Goal: Task Accomplishment & Management: Complete application form

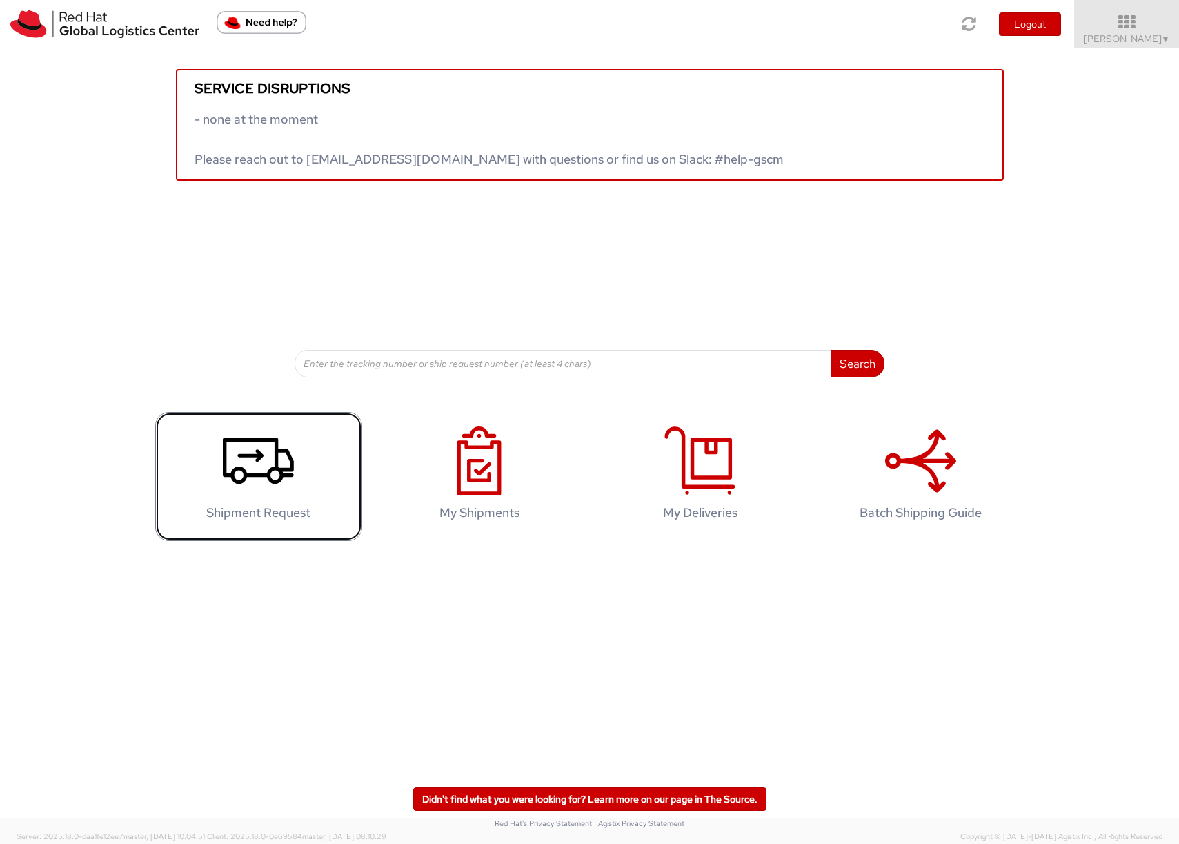
click at [265, 466] on icon at bounding box center [258, 460] width 71 height 69
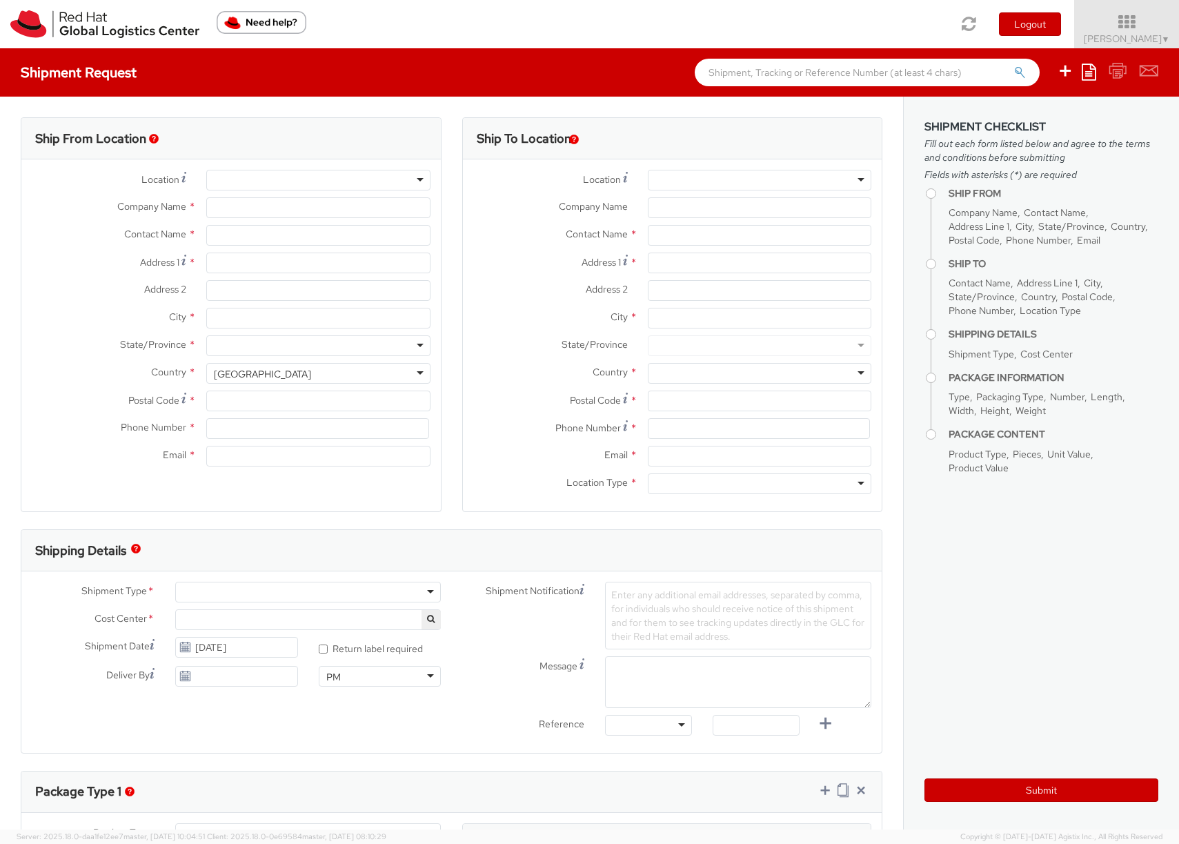
select select "863"
select select
click at [291, 181] on div at bounding box center [318, 180] width 224 height 21
type input "Red Hat Inc."
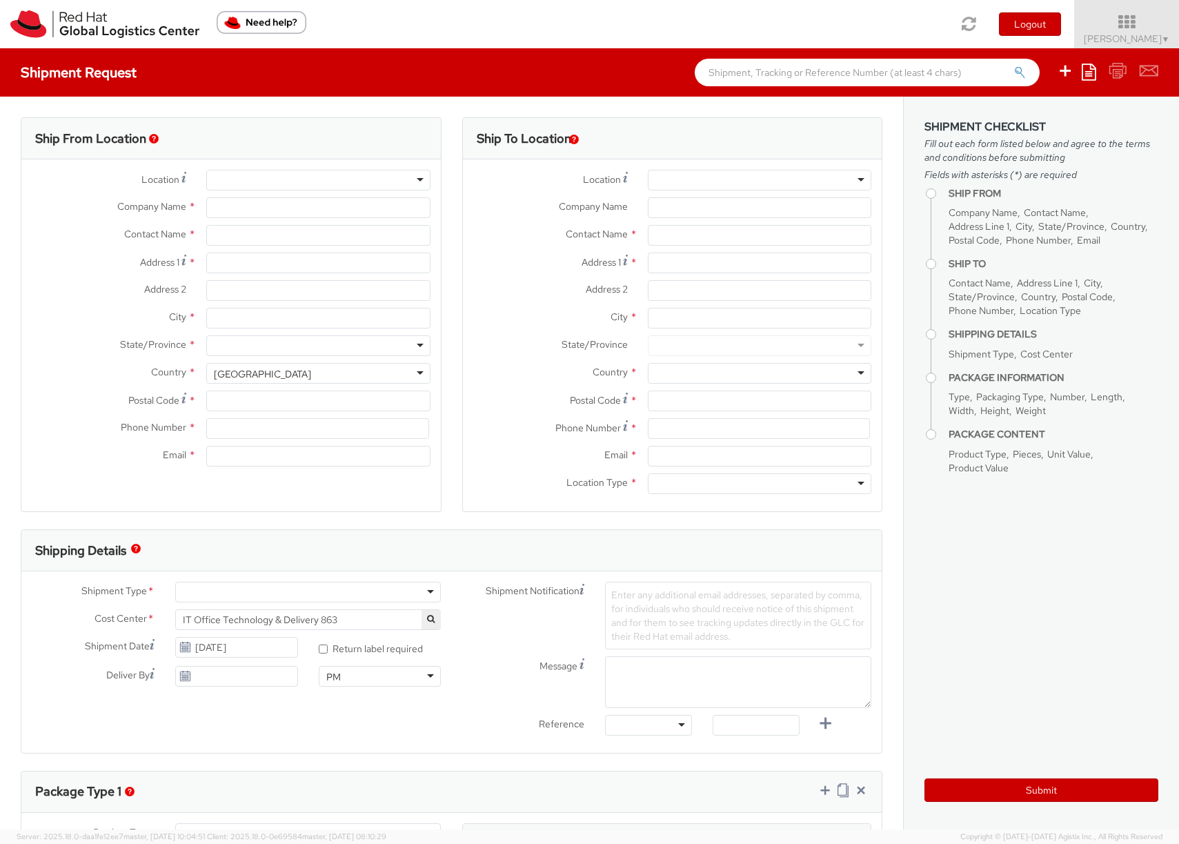
type input "[PERSON_NAME]"
type input "[STREET_ADDRESS]"
type input "4th Floor"
type input "[GEOGRAPHIC_DATA]"
type input "02210"
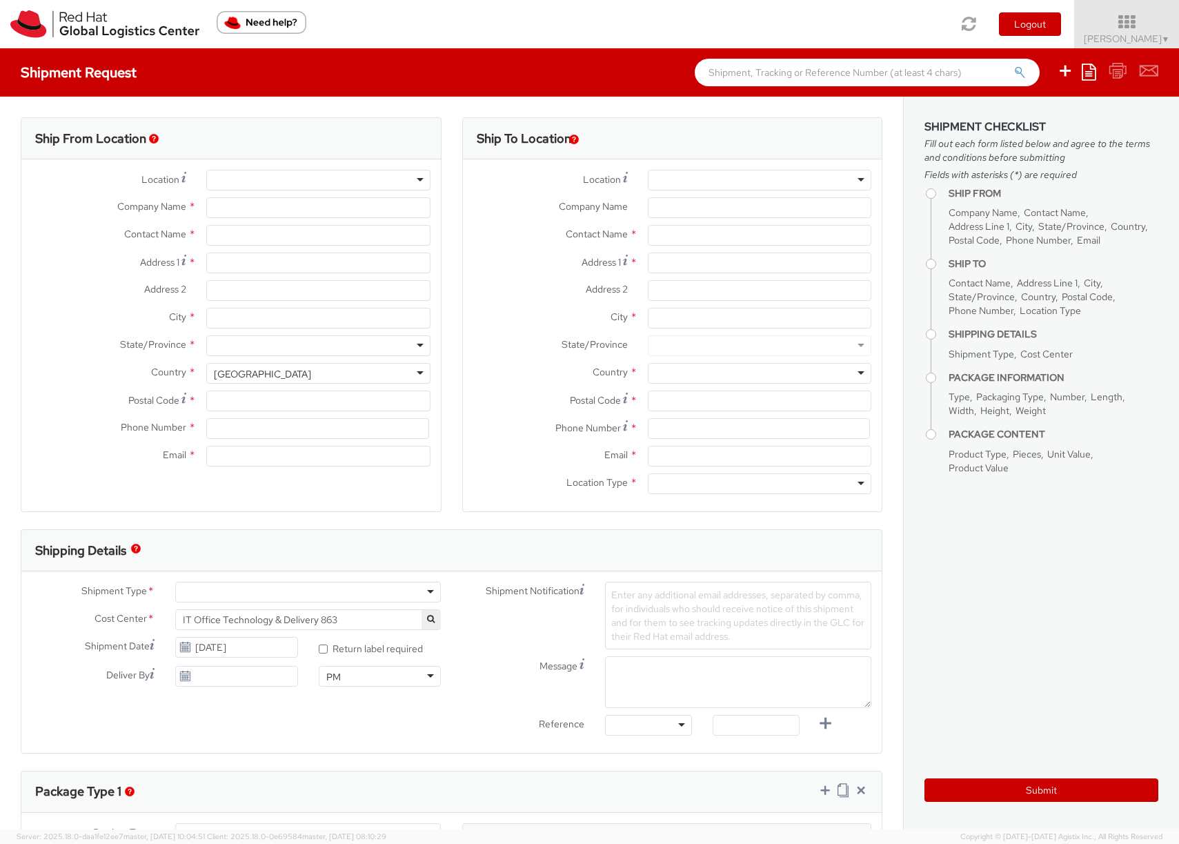
type input "19783196985"
type input "[EMAIL_ADDRESS][DOMAIN_NAME]"
click at [442, 362] on div "Ship From Location Location * [GEOGRAPHIC_DATA] - [GEOGRAPHIC_DATA] [GEOGRAPHIC…" at bounding box center [231, 323] width 442 height 412
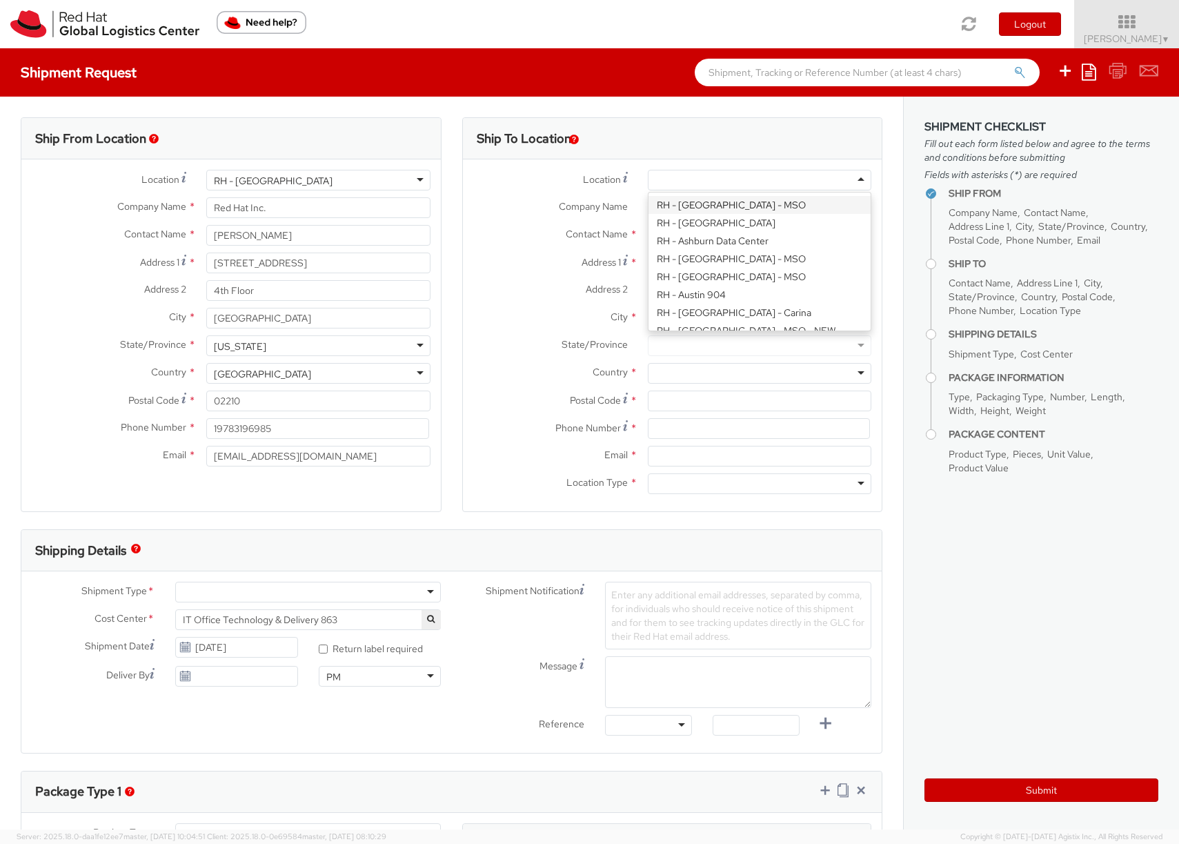
click at [683, 181] on div at bounding box center [760, 180] width 224 height 21
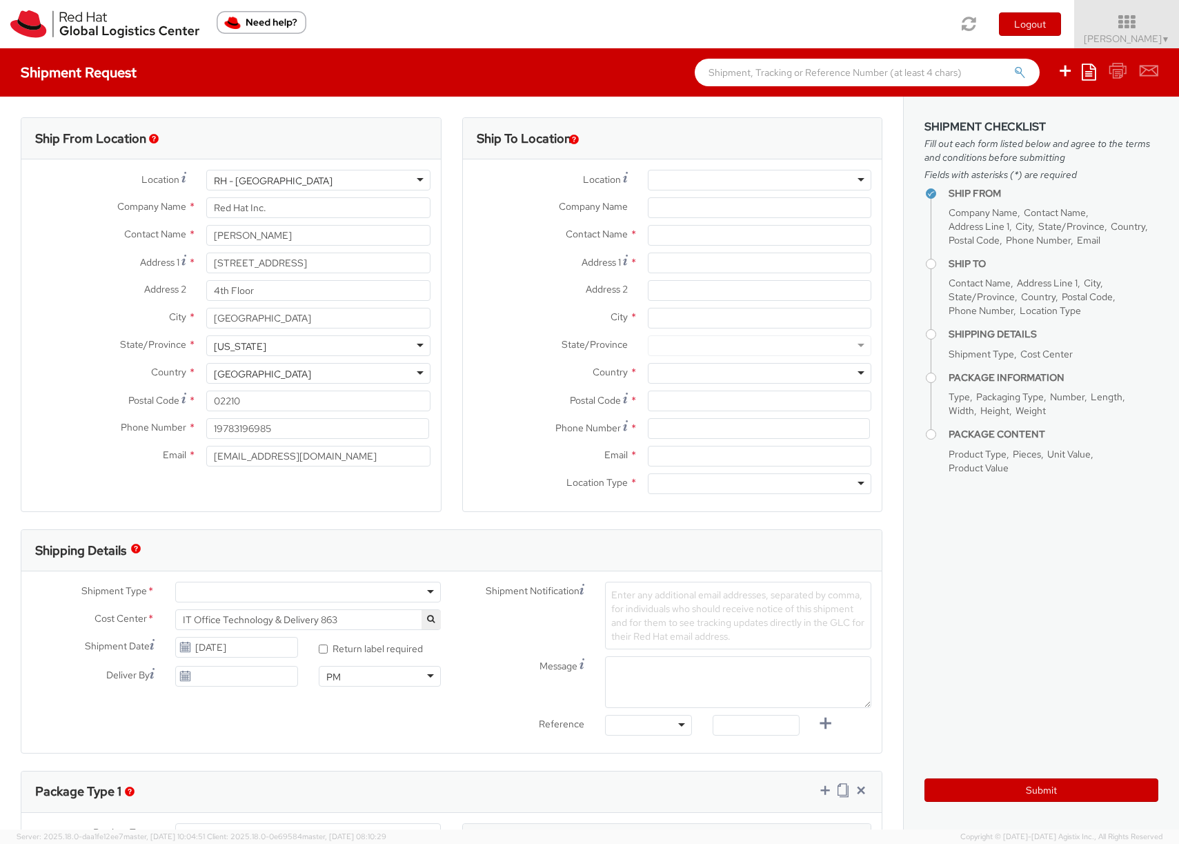
click at [683, 181] on div at bounding box center [760, 180] width 224 height 21
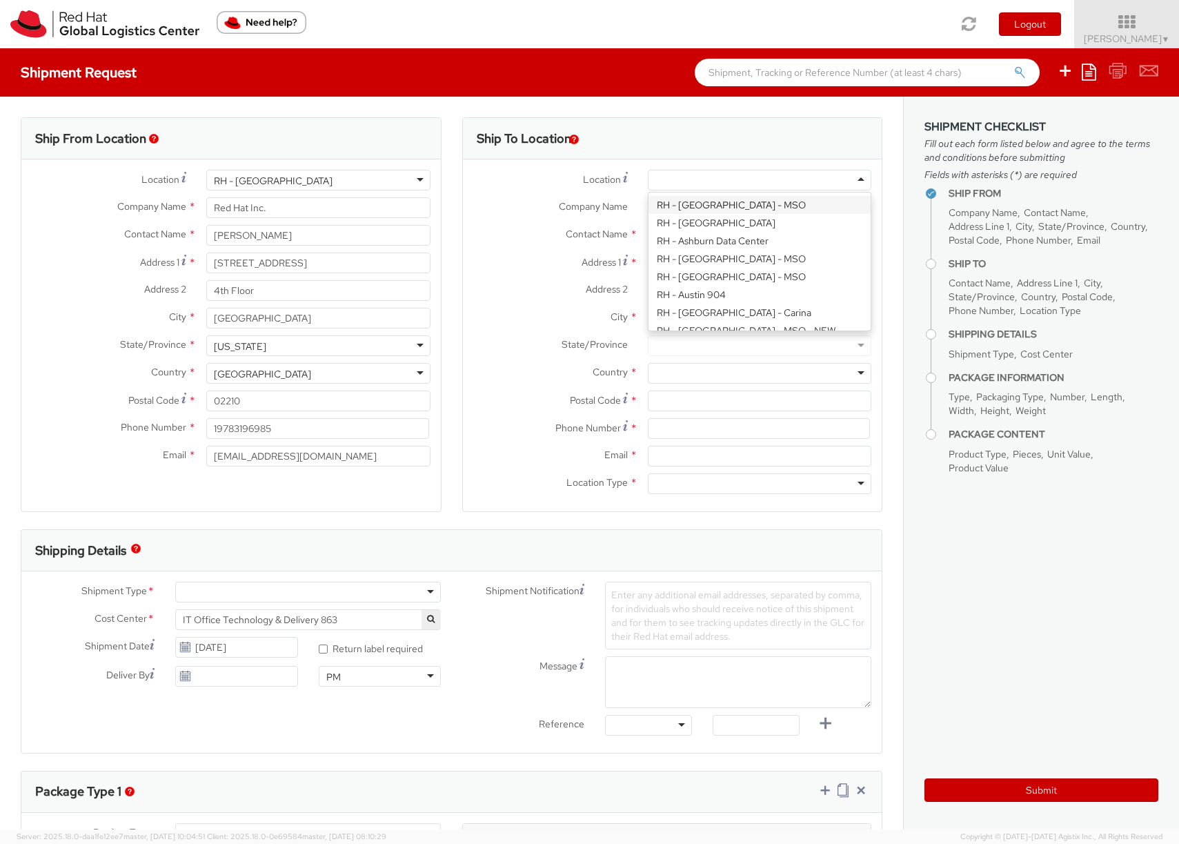
click at [563, 217] on div "Company Name *" at bounding box center [673, 207] width 420 height 21
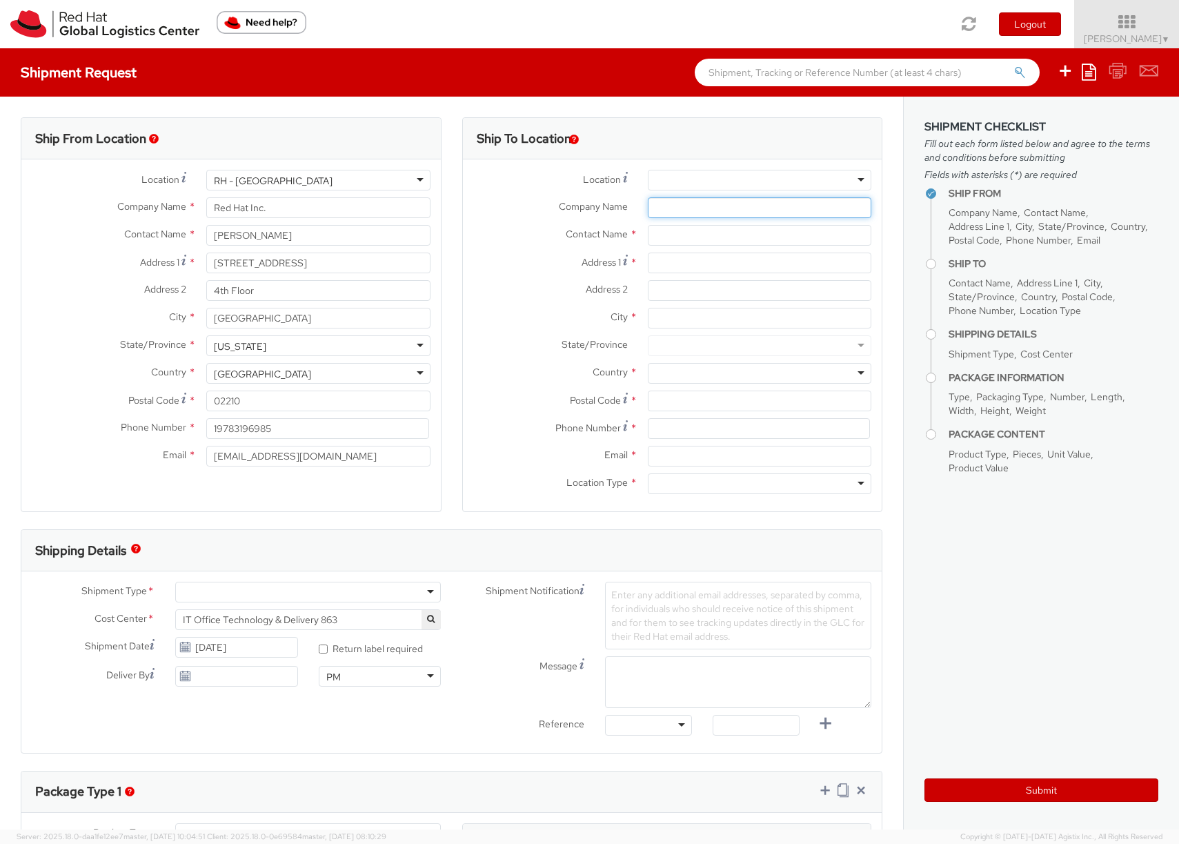
click at [658, 206] on input "Company Name *" at bounding box center [760, 207] width 224 height 21
type input "Crestron Electronics"
click at [689, 242] on input "text" at bounding box center [760, 235] width 224 height 21
paste input "ATTN: RMA # 6974749"
type input "ATTN: RMA # 6974749"
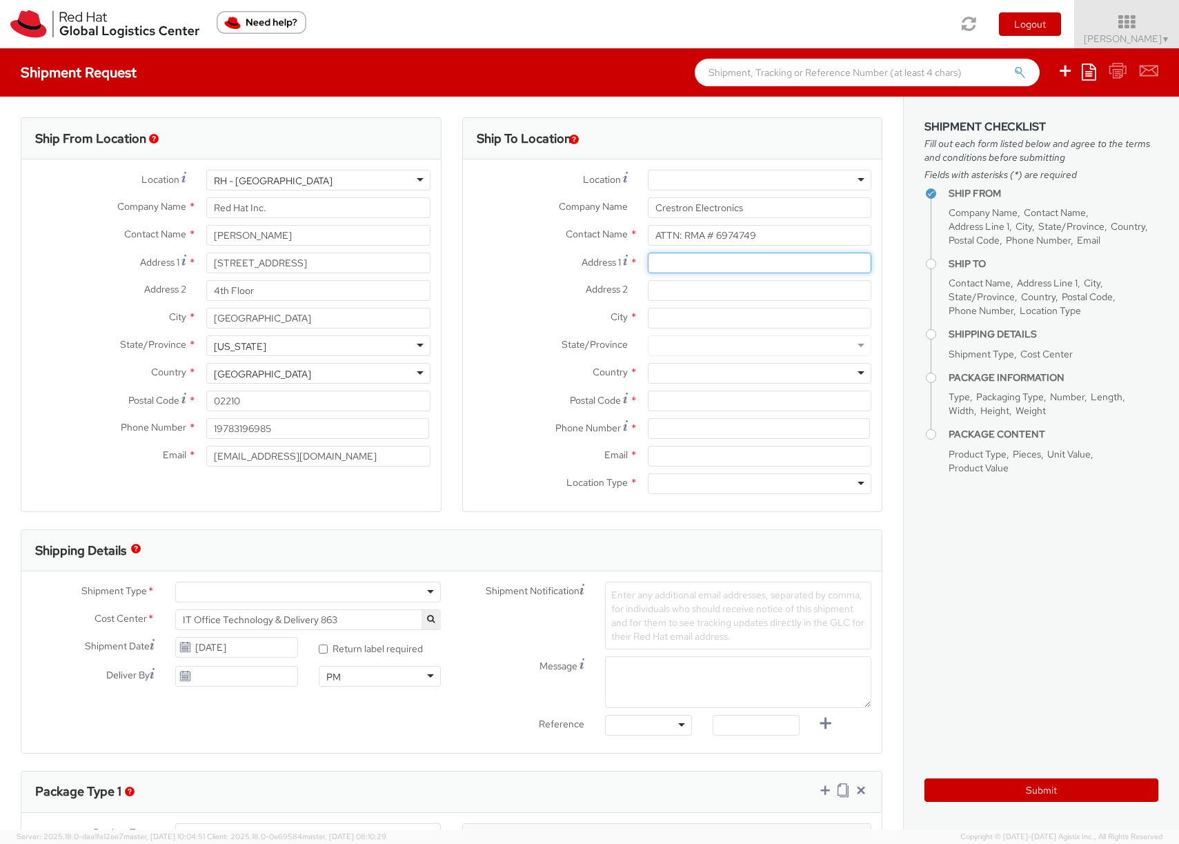
click at [667, 259] on input "Address 1 *" at bounding box center [760, 263] width 224 height 21
paste input "[STREET_ADDRESS]"
type input "[STREET_ADDRESS]"
click at [662, 293] on input "Address 2 *" at bounding box center [760, 290] width 224 height 21
paste input "Door 3"
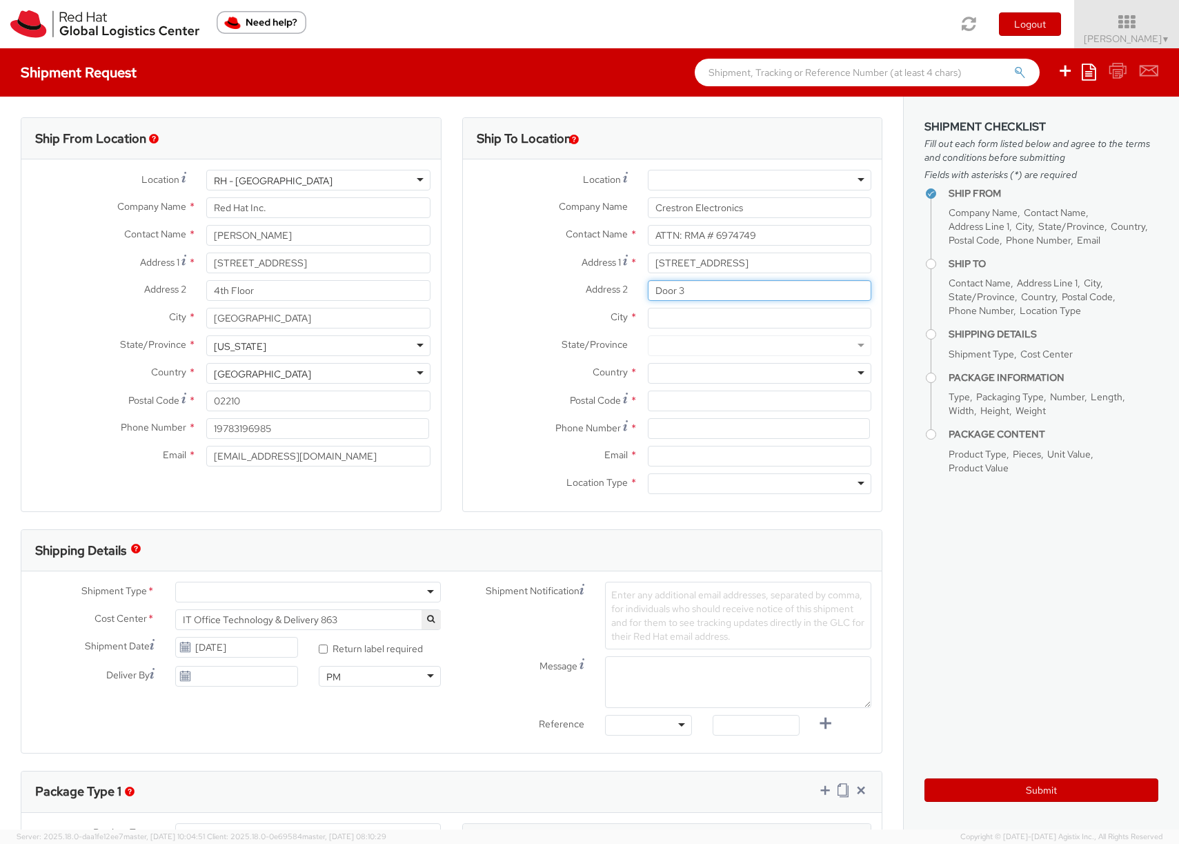
type input "Door 3"
click at [684, 317] on input "City *" at bounding box center [760, 318] width 224 height 21
paste input "Orangeburg"
type input "Orangeburg"
click at [729, 354] on div at bounding box center [760, 345] width 224 height 21
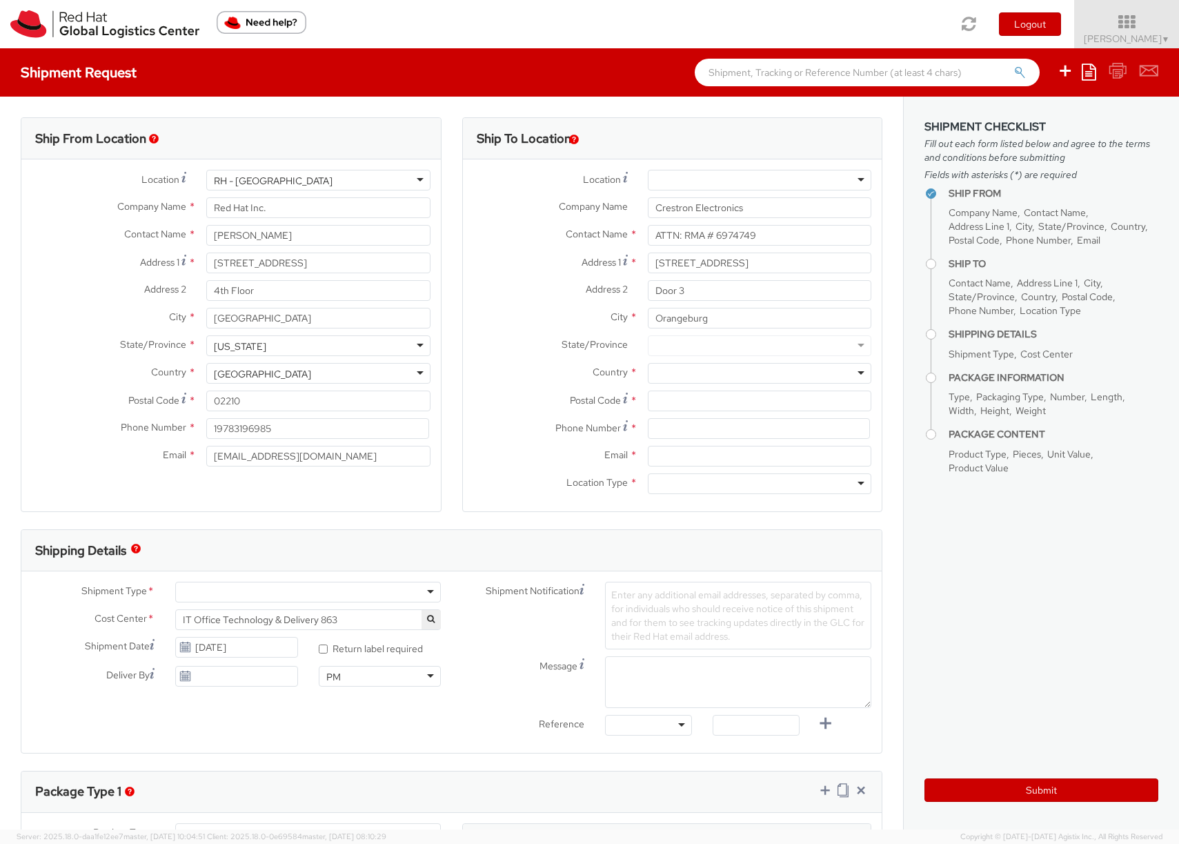
click at [700, 375] on div at bounding box center [760, 373] width 224 height 21
type input "united"
click at [696, 344] on div at bounding box center [760, 345] width 224 height 21
type input "new"
click at [689, 400] on input "Postal Code *" at bounding box center [760, 401] width 224 height 21
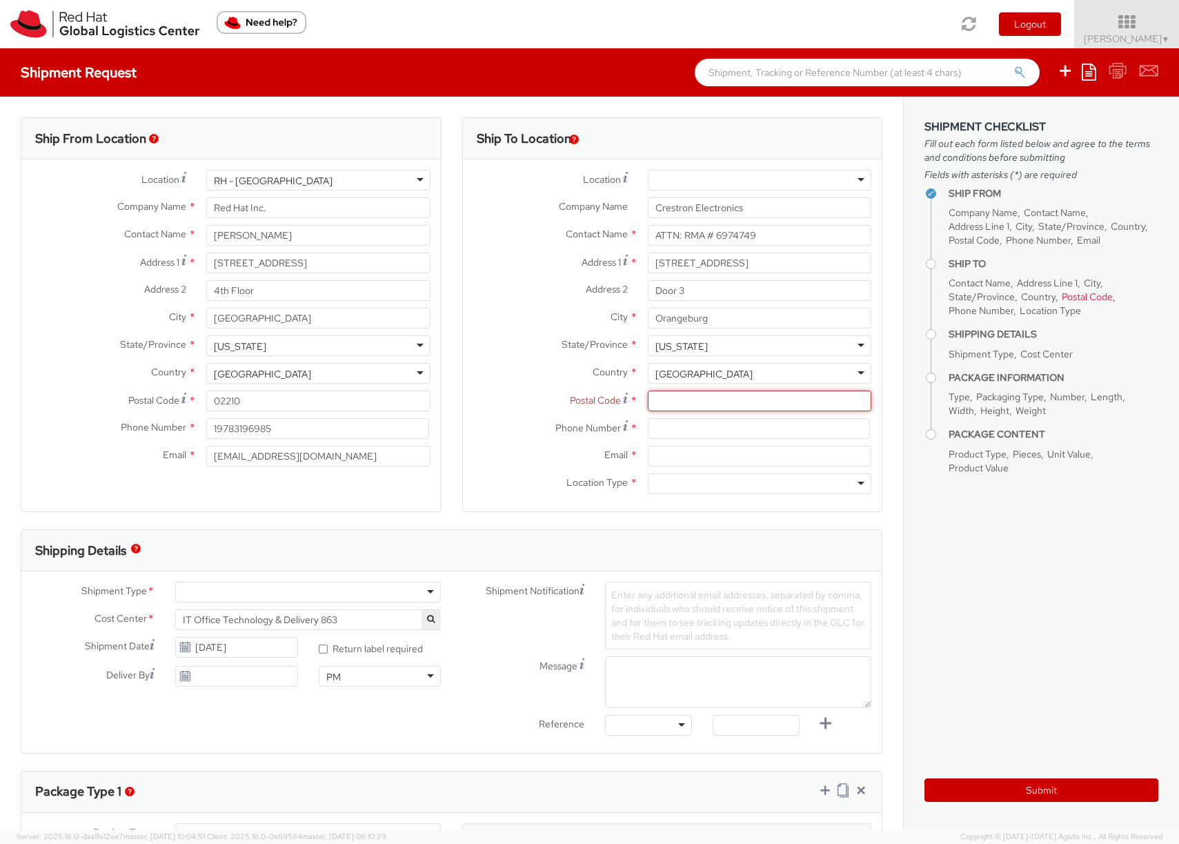
paste input "10962-2622"
type input "10962-2622"
click at [663, 455] on input "Email *" at bounding box center [760, 456] width 224 height 21
paste input "[EMAIL_ADDRESS][DOMAIN_NAME]"
type input "[EMAIL_ADDRESS][DOMAIN_NAME]"
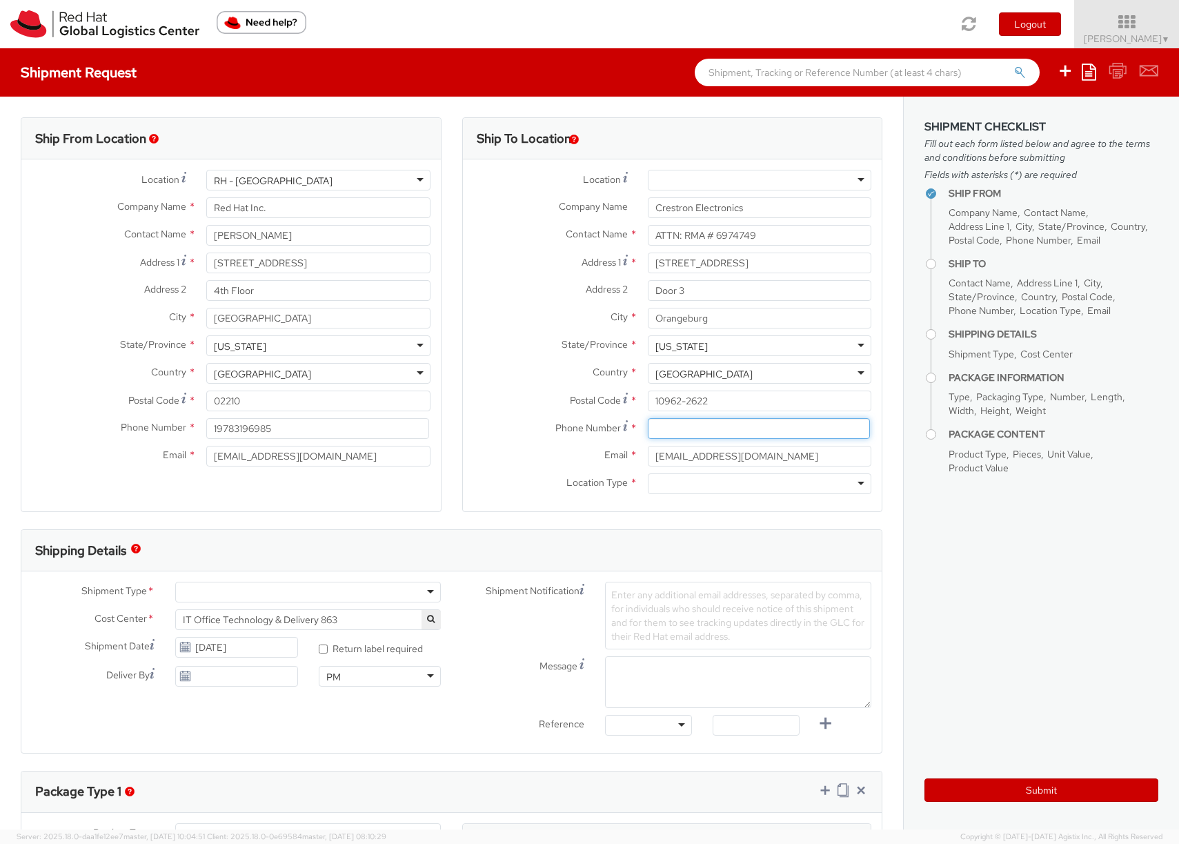
click at [669, 428] on input at bounding box center [759, 428] width 222 height 21
paste input "[PHONE_NUMBER]"
type input "[PHONE_NUMBER]"
click at [693, 490] on div at bounding box center [760, 483] width 224 height 21
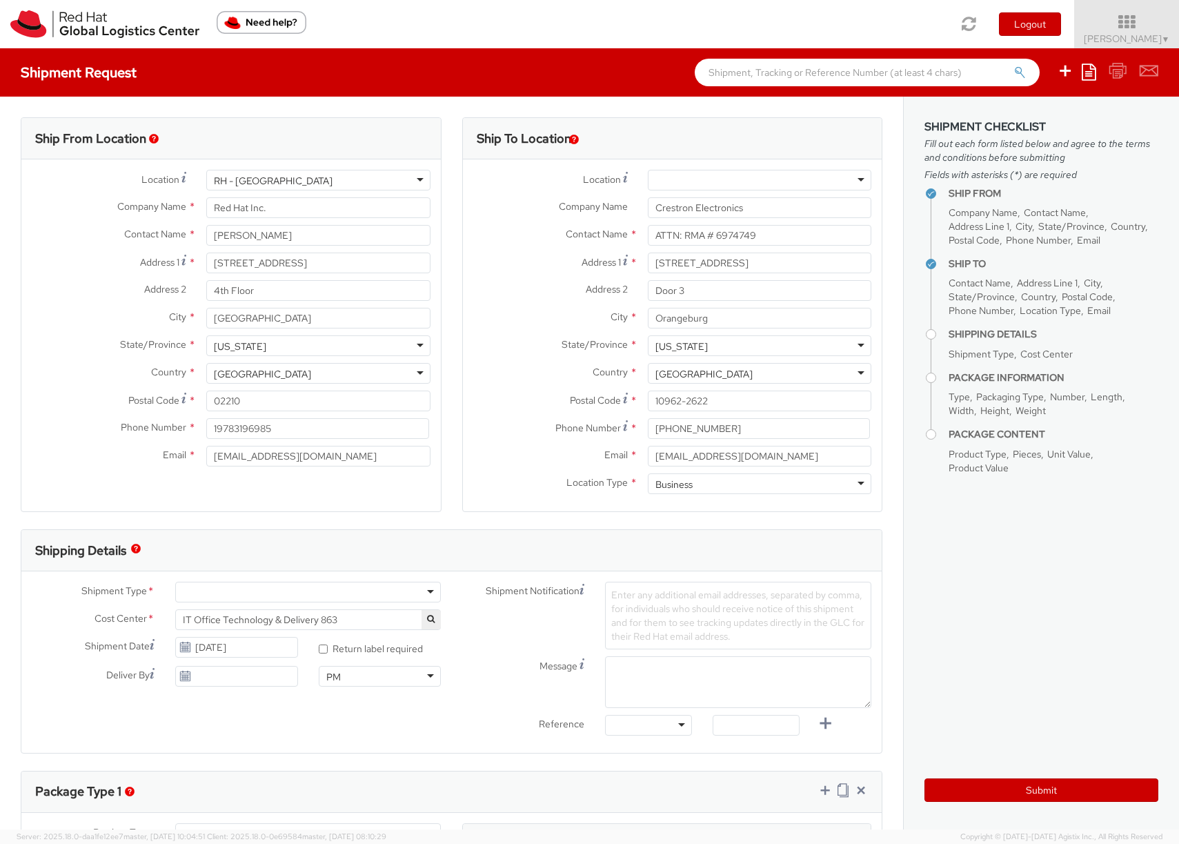
click at [375, 554] on div "Shipping Details" at bounding box center [451, 550] width 861 height 41
click at [752, 209] on input "Crestron Electronics" at bounding box center [760, 207] width 224 height 21
click at [734, 204] on input "Crestron Electronics Inc" at bounding box center [760, 207] width 224 height 21
type input "Crestron Electronics, Inc"
click at [444, 480] on div "Ship From Location Location * [GEOGRAPHIC_DATA] - [GEOGRAPHIC_DATA] [GEOGRAPHIC…" at bounding box center [231, 323] width 442 height 412
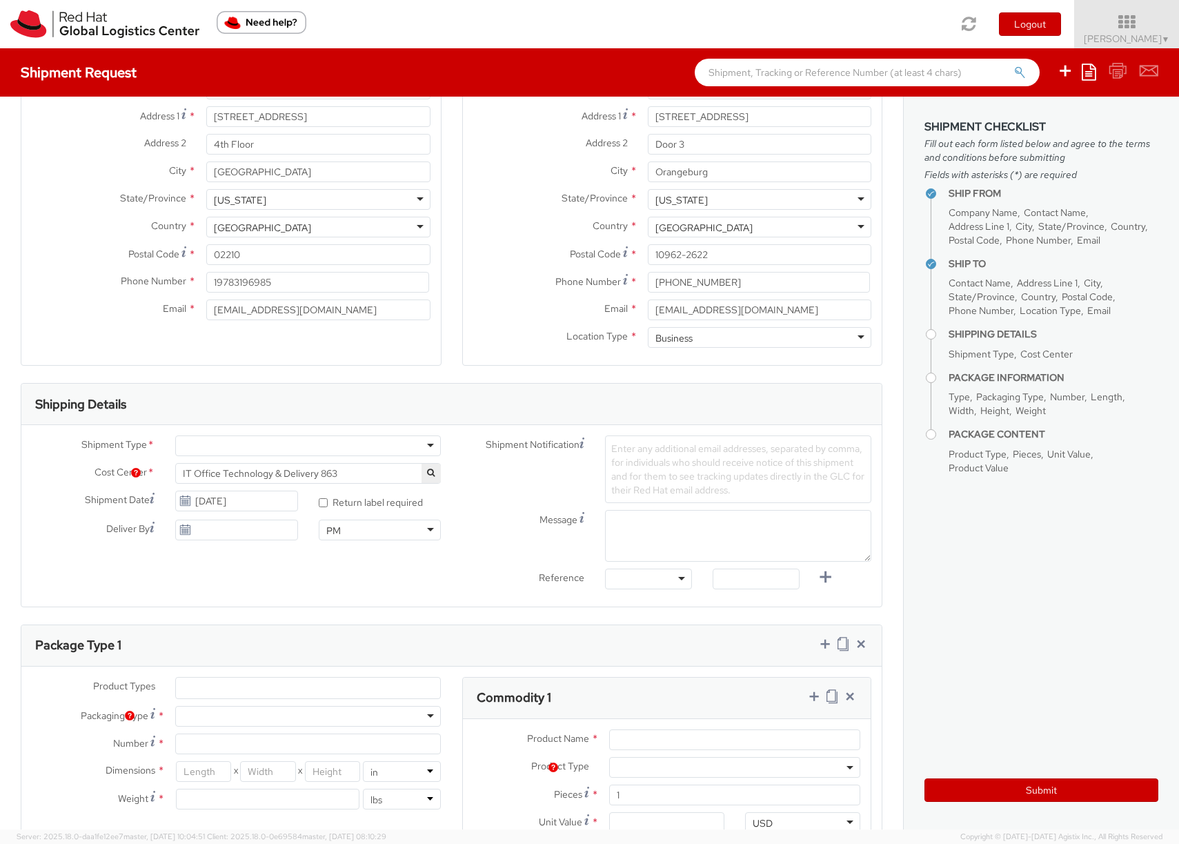
scroll to position [160, 0]
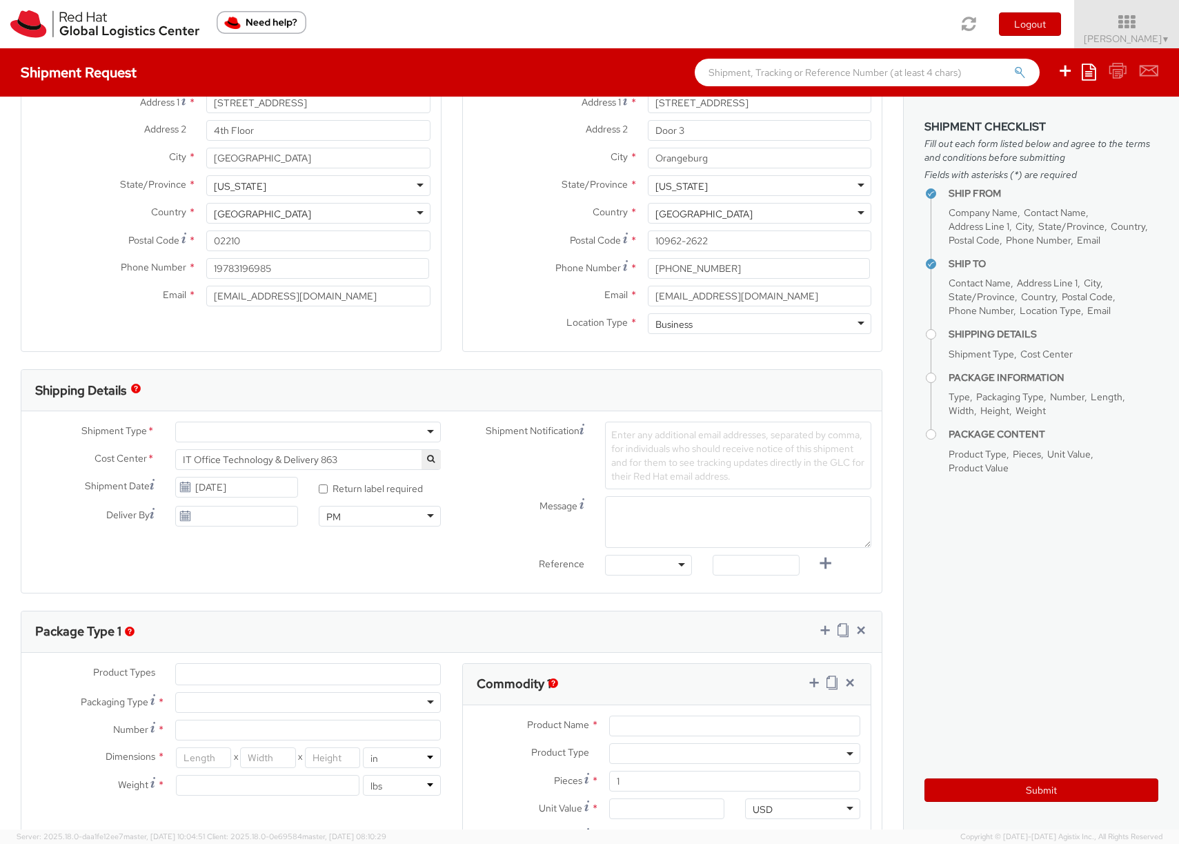
click at [308, 442] on div "Batch Business Personal" at bounding box center [308, 432] width 266 height 21
click at [327, 429] on div at bounding box center [308, 432] width 266 height 21
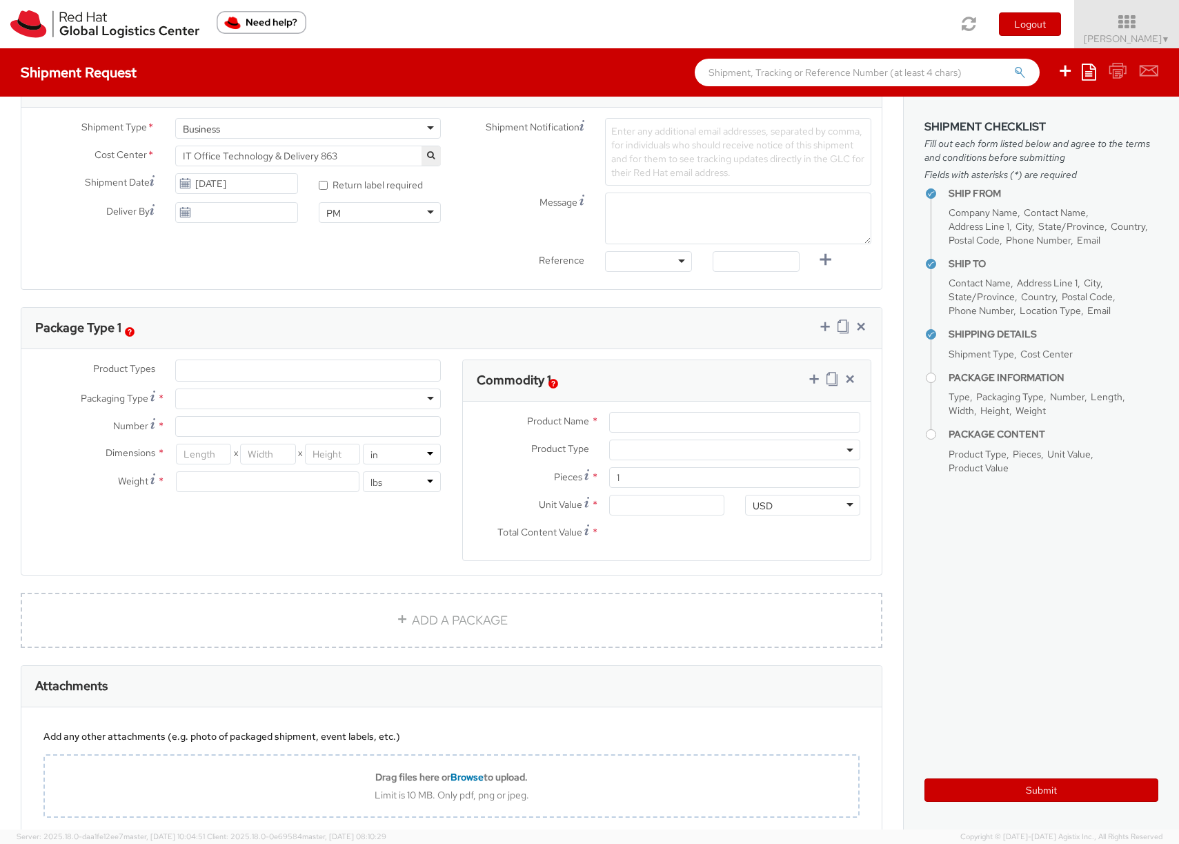
scroll to position [465, 0]
click at [242, 375] on ul at bounding box center [308, 369] width 265 height 21
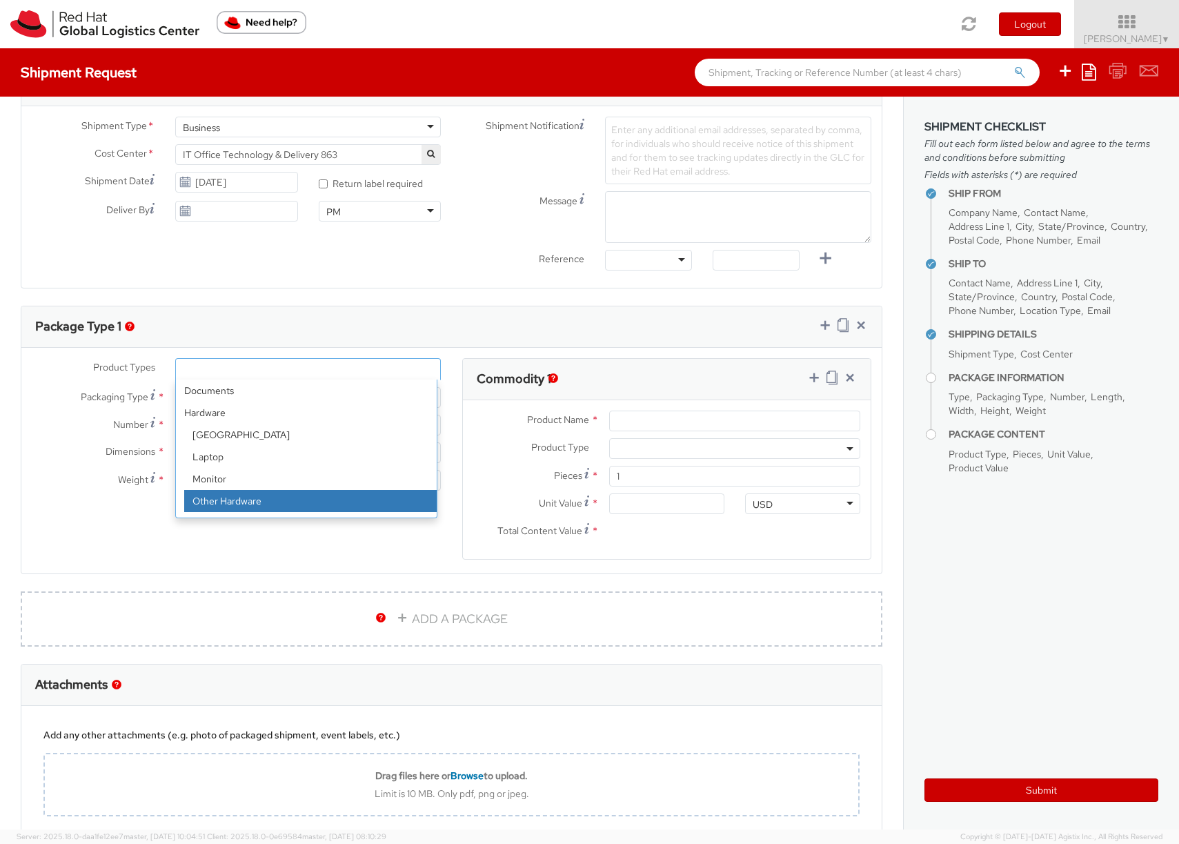
select select "HARD_OTHER"
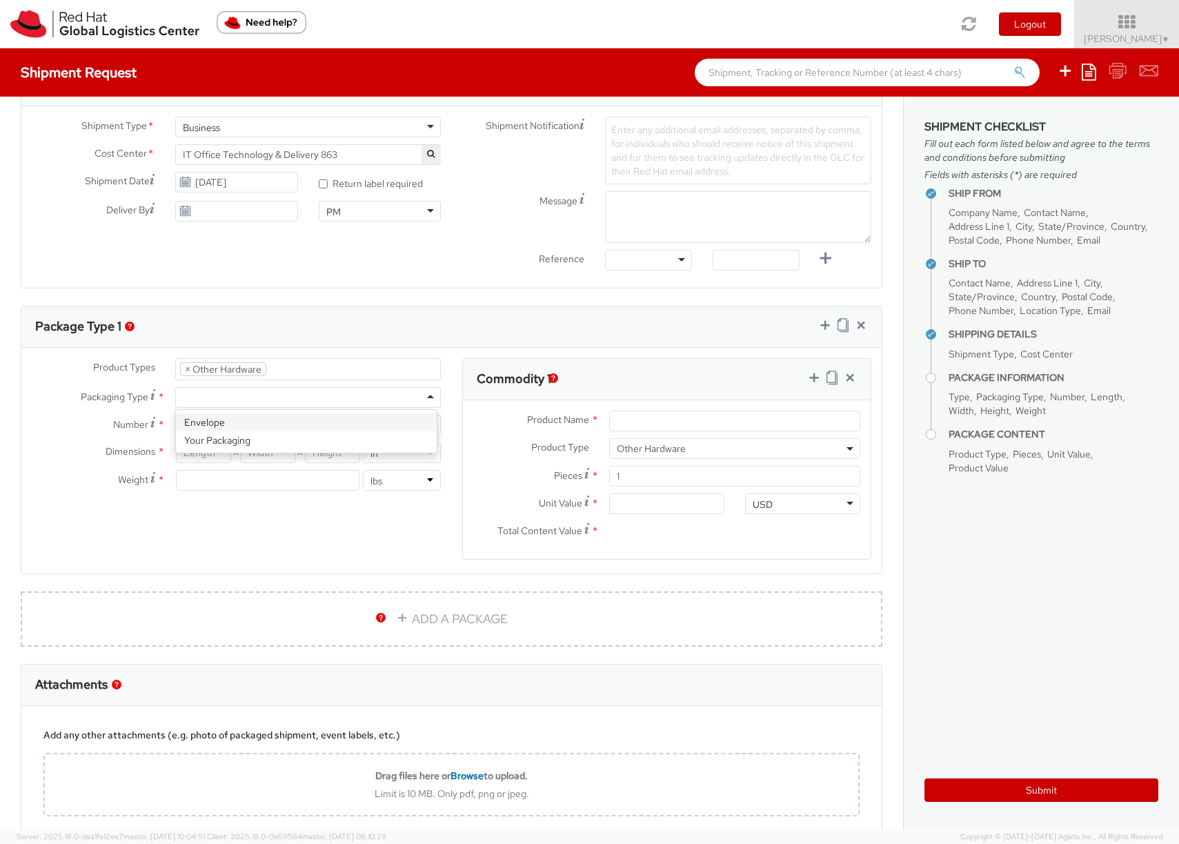
click at [282, 397] on div at bounding box center [308, 397] width 266 height 21
click at [224, 437] on div "Product Types * Documents Docking Station Laptop Monitor Other Hardware Server …" at bounding box center [236, 431] width 431 height 146
click at [235, 425] on input "Number *" at bounding box center [308, 425] width 266 height 21
type input "1"
click at [190, 458] on input "number" at bounding box center [203, 452] width 55 height 21
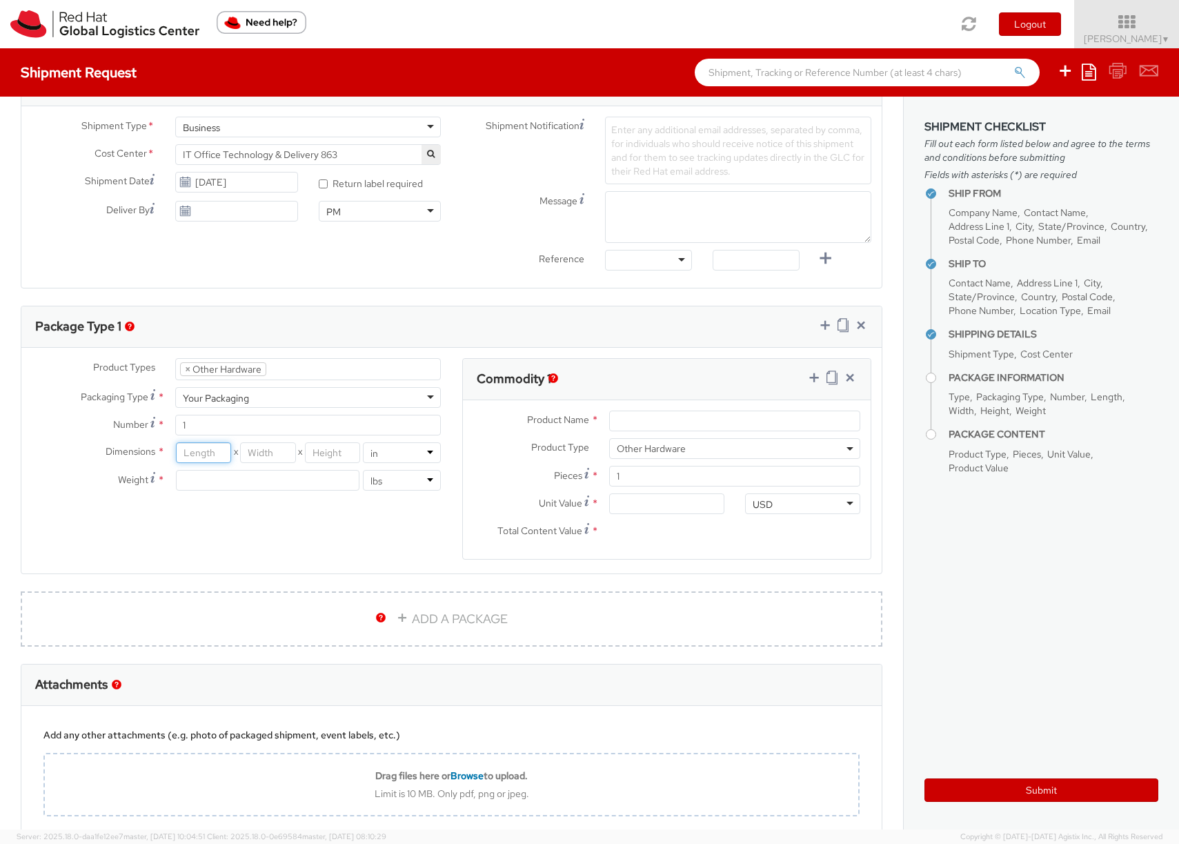
click at [189, 449] on input "number" at bounding box center [203, 452] width 55 height 21
type input "12"
type input "5"
click at [280, 477] on input "number" at bounding box center [268, 480] width 184 height 21
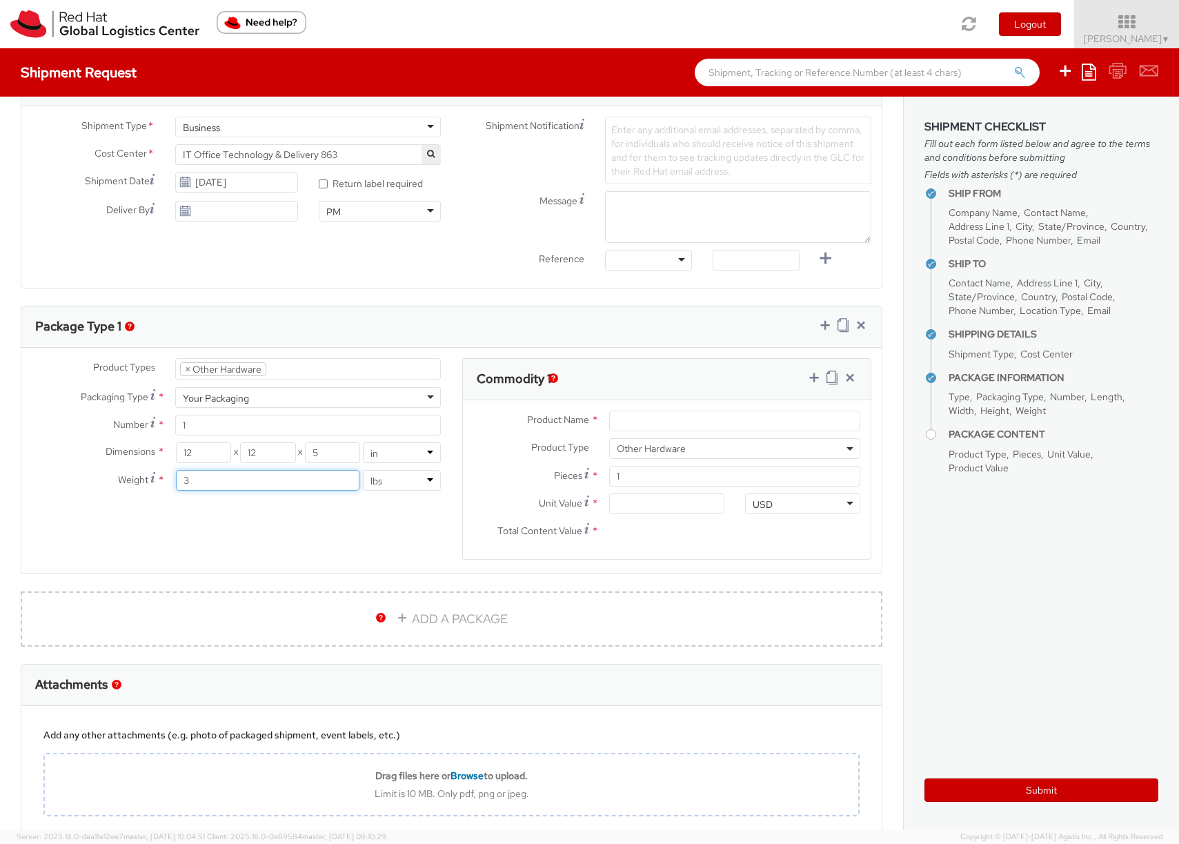
type input "3"
click at [406, 553] on div "Product Types * Documents Docking Station Laptop Monitor Other Hardware Server …" at bounding box center [451, 467] width 861 height 219
click at [629, 416] on input "Product Name *" at bounding box center [734, 421] width 251 height 21
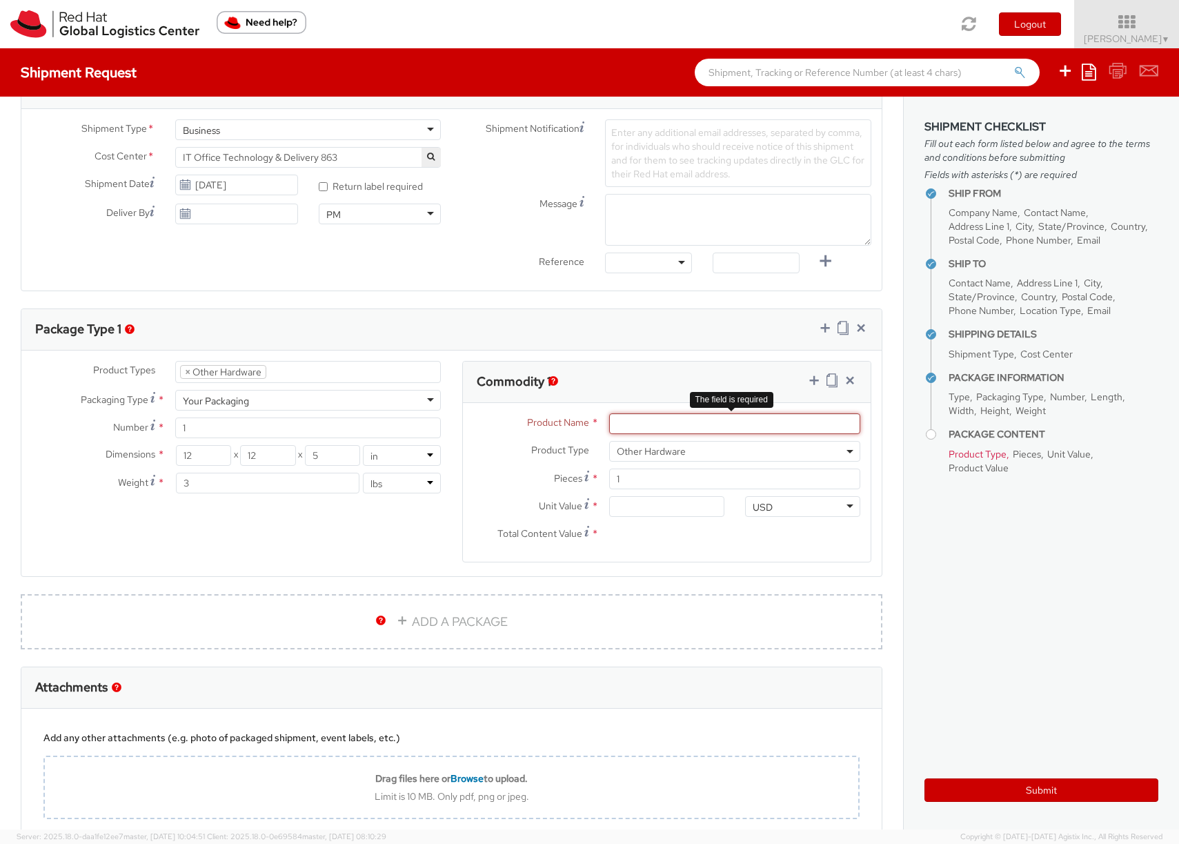
paste input "VC-4-PC-3"
type input "VC-4-PC-3"
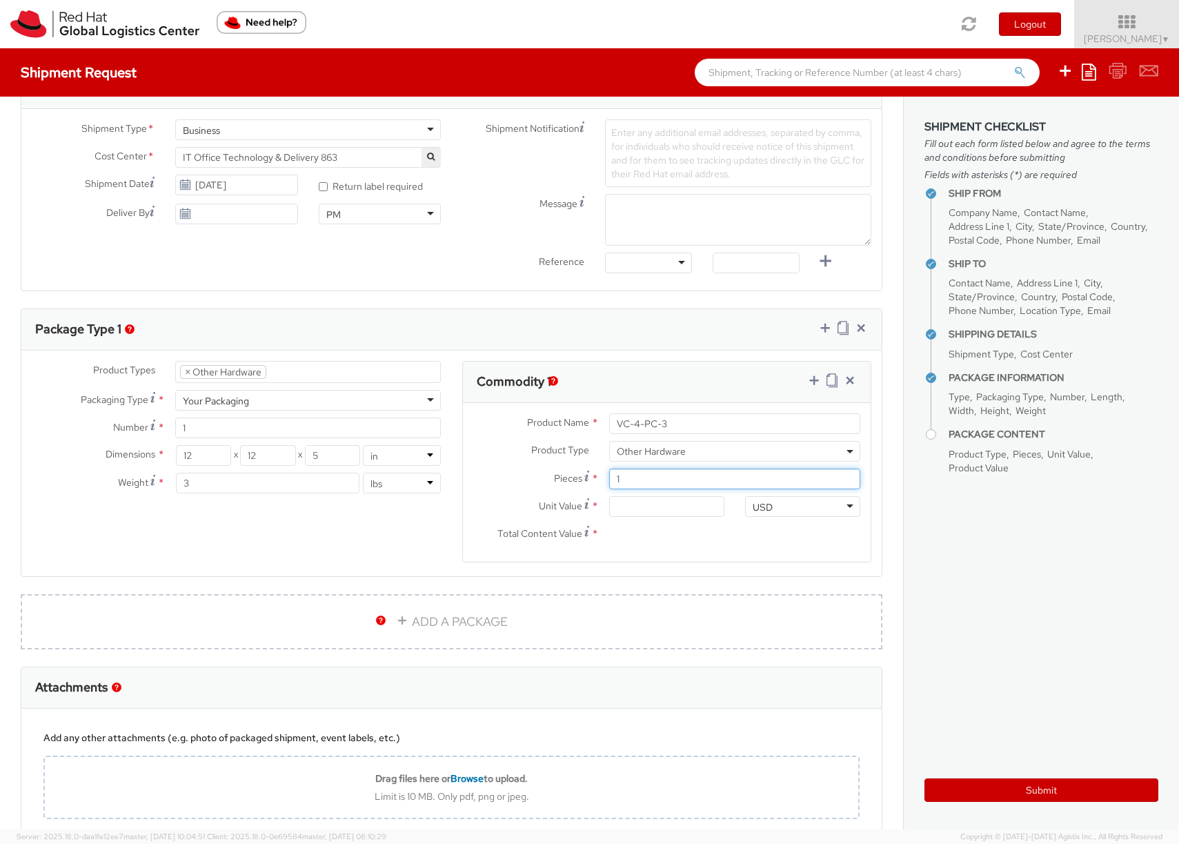
click at [660, 478] on input "1" at bounding box center [734, 479] width 251 height 21
click at [642, 501] on input "Unit Value *" at bounding box center [666, 506] width 115 height 21
type input "1.00"
type input "10.00"
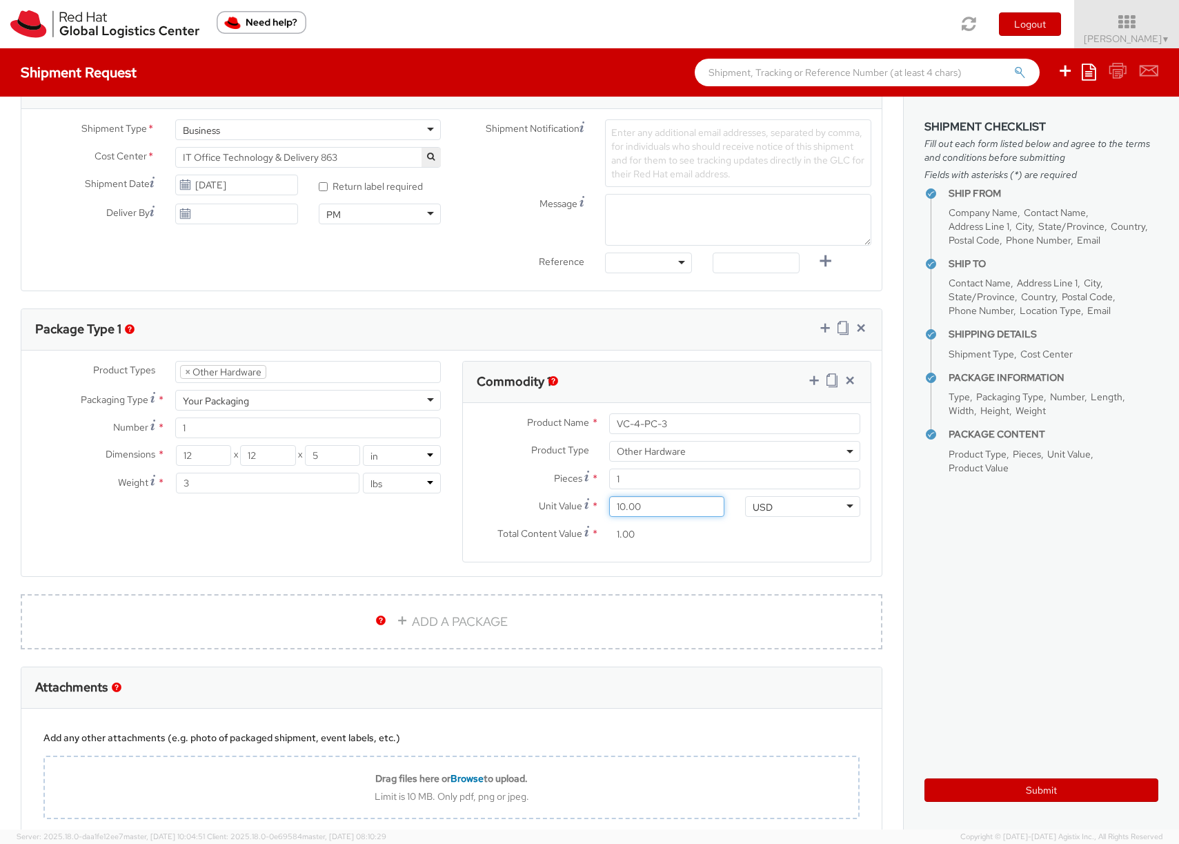
type input "10.00"
type input "100.00"
type input "1,000.00"
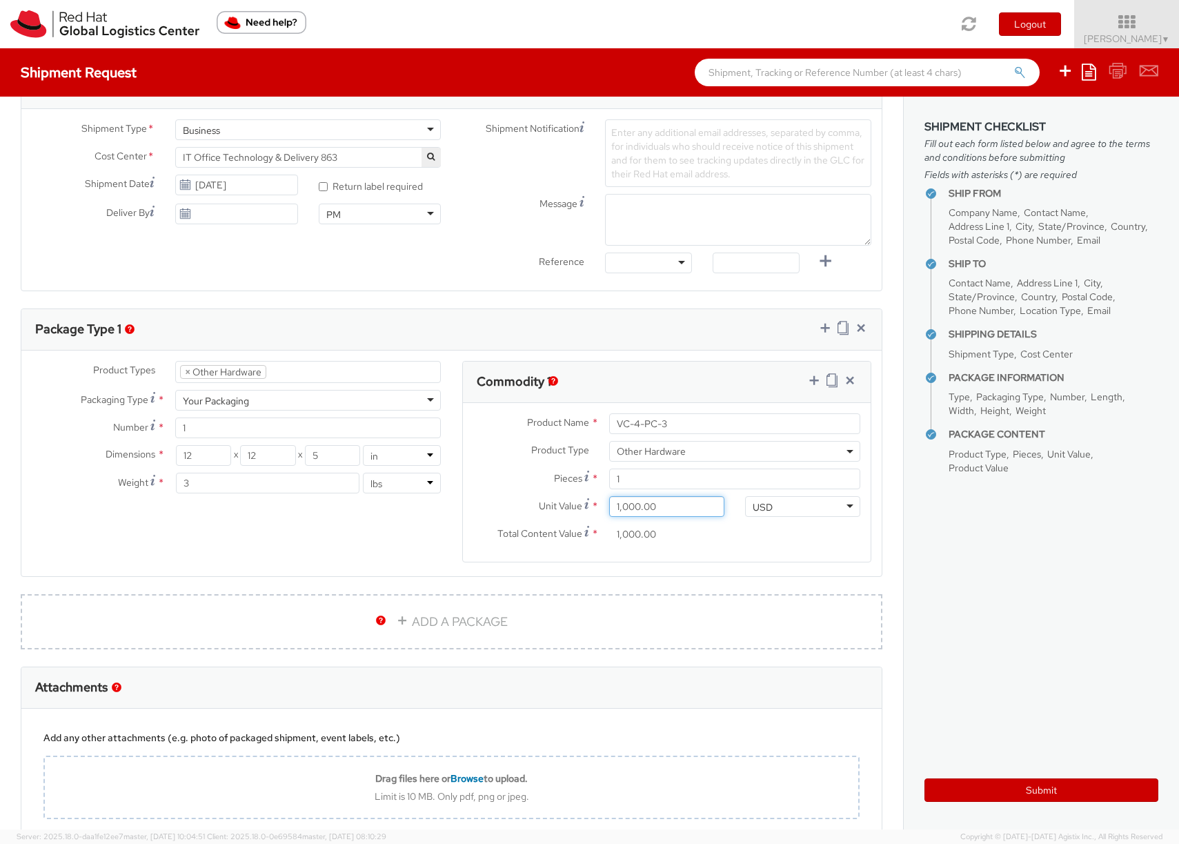
type input "10,000.00"
type input "1,000.00"
type input "100.00"
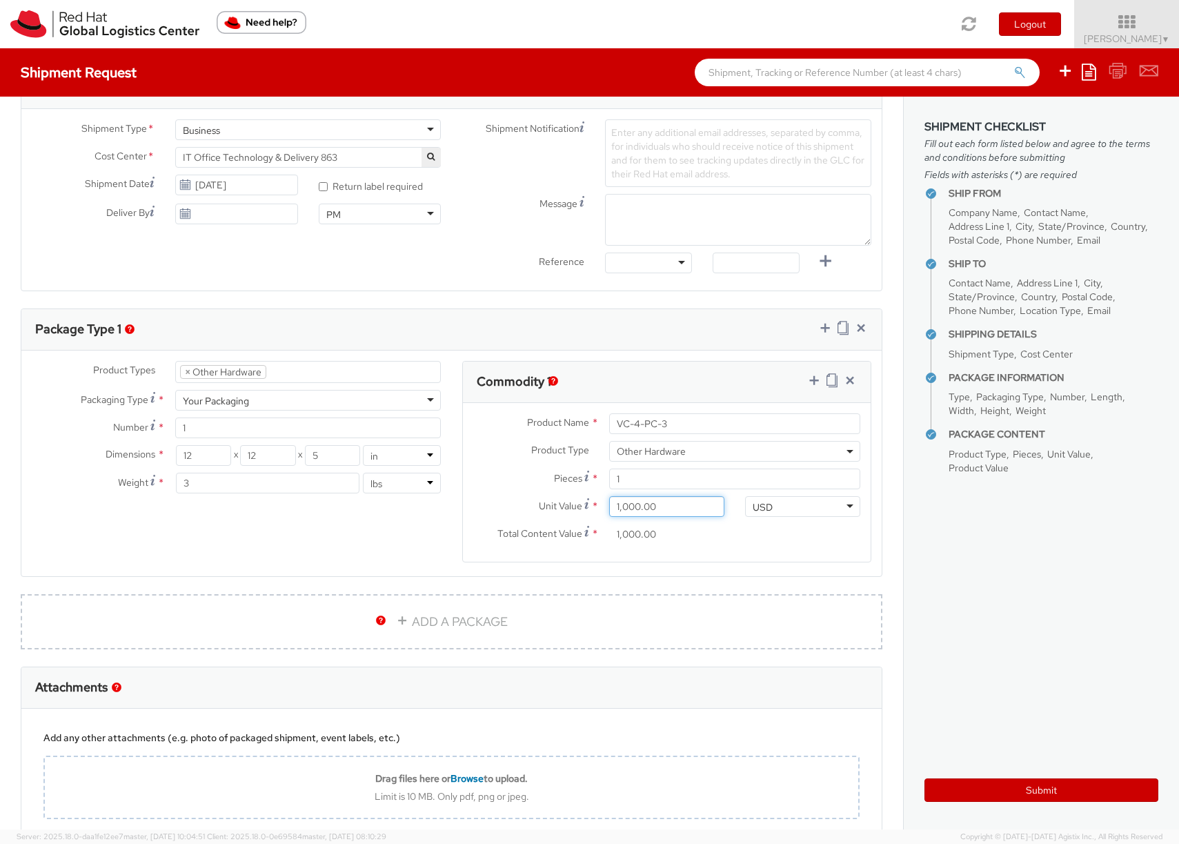
type input "100.00"
type input "10.00"
type input "1.00"
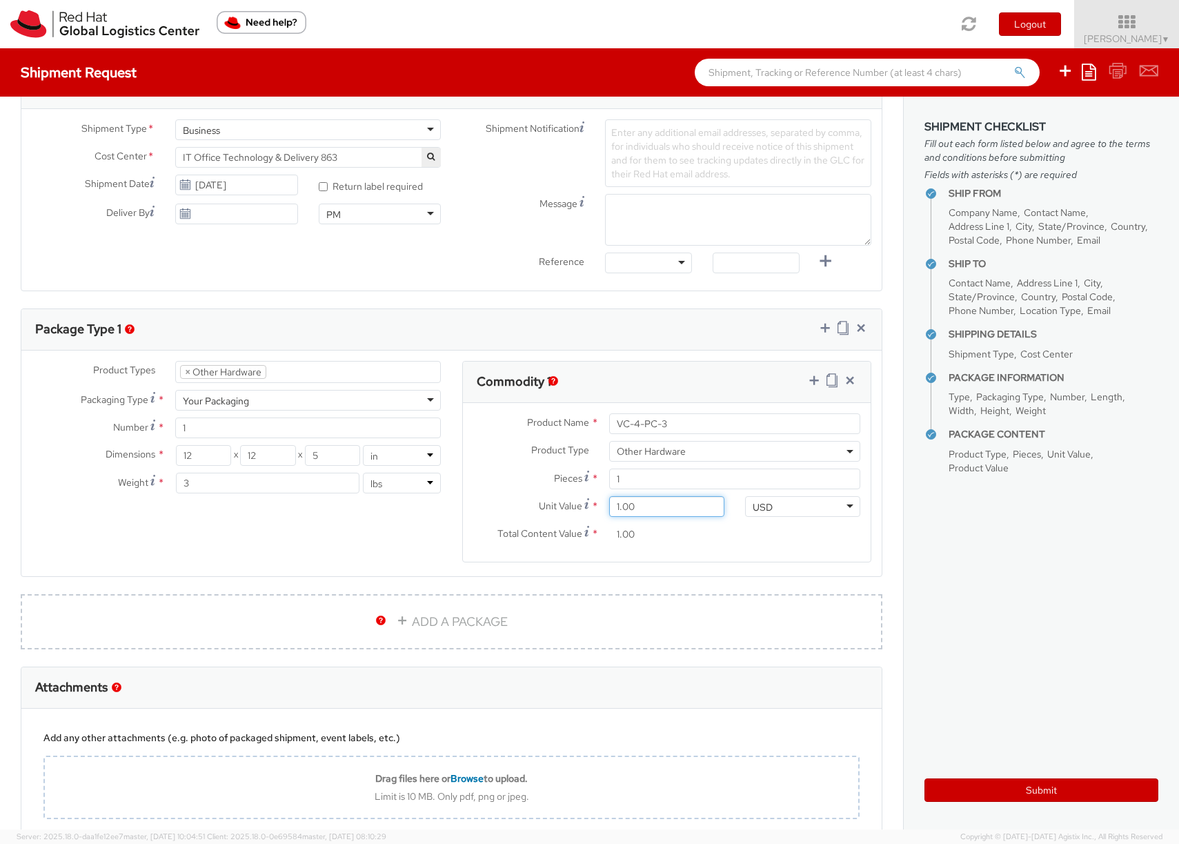
type input "0.00"
type input "2.00"
type input "20.00"
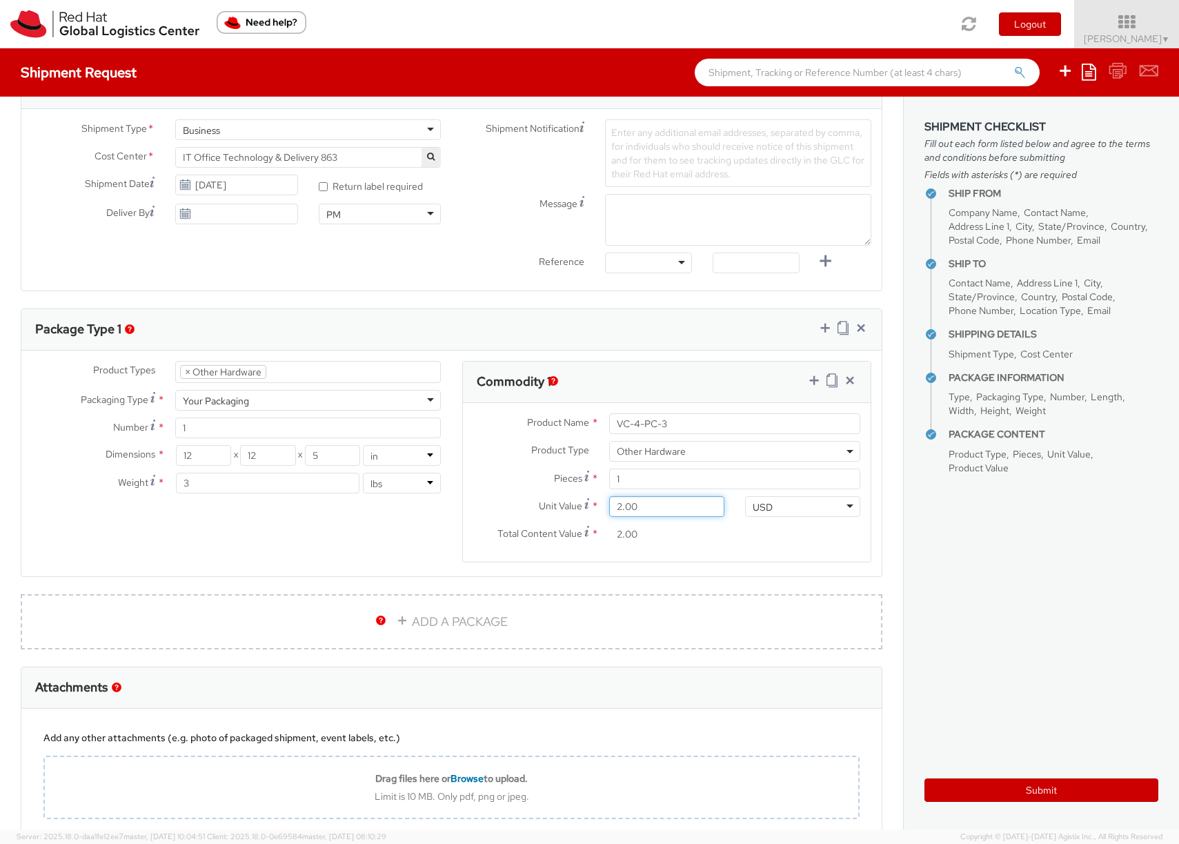
type input "20.00"
type input "200.00"
type input "2,000.00"
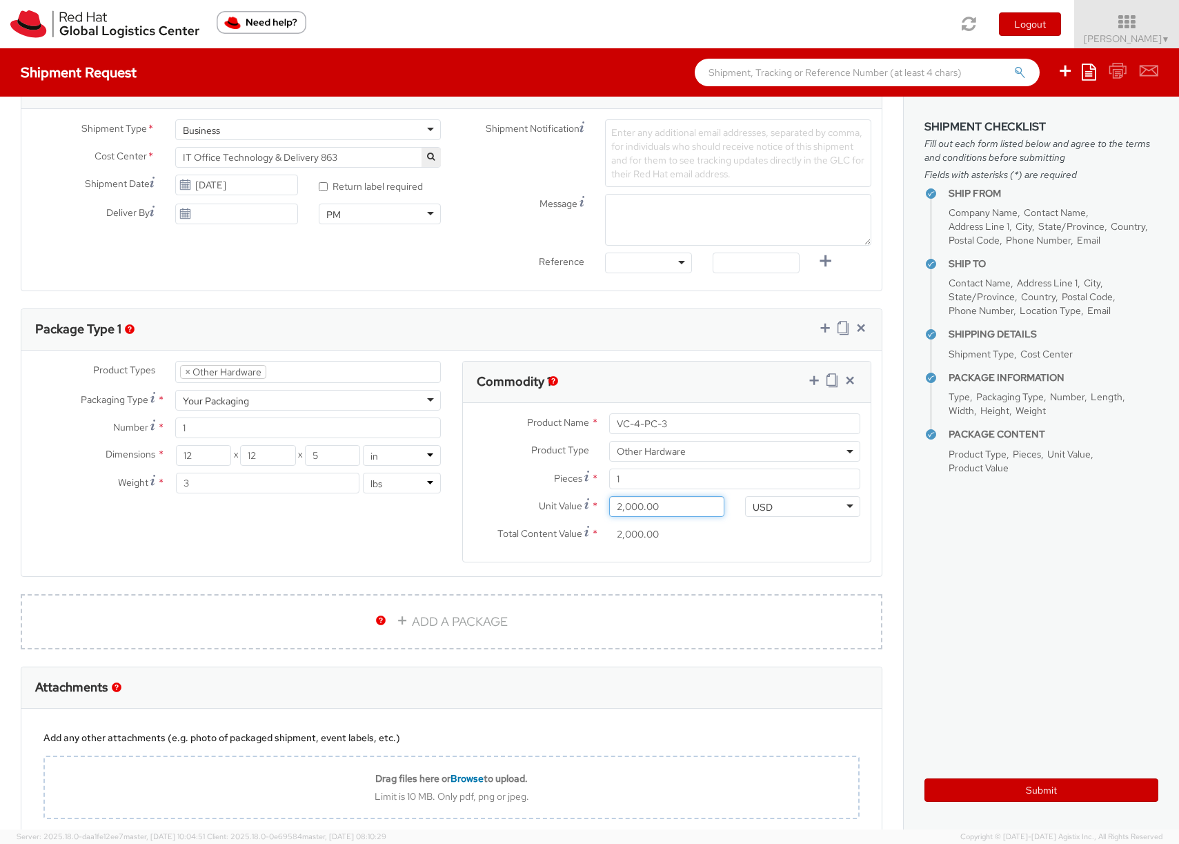
scroll to position [460, 0]
click at [373, 556] on div "Product Types * Documents Docking Station Laptop Monitor Other Hardware Server …" at bounding box center [451, 473] width 861 height 219
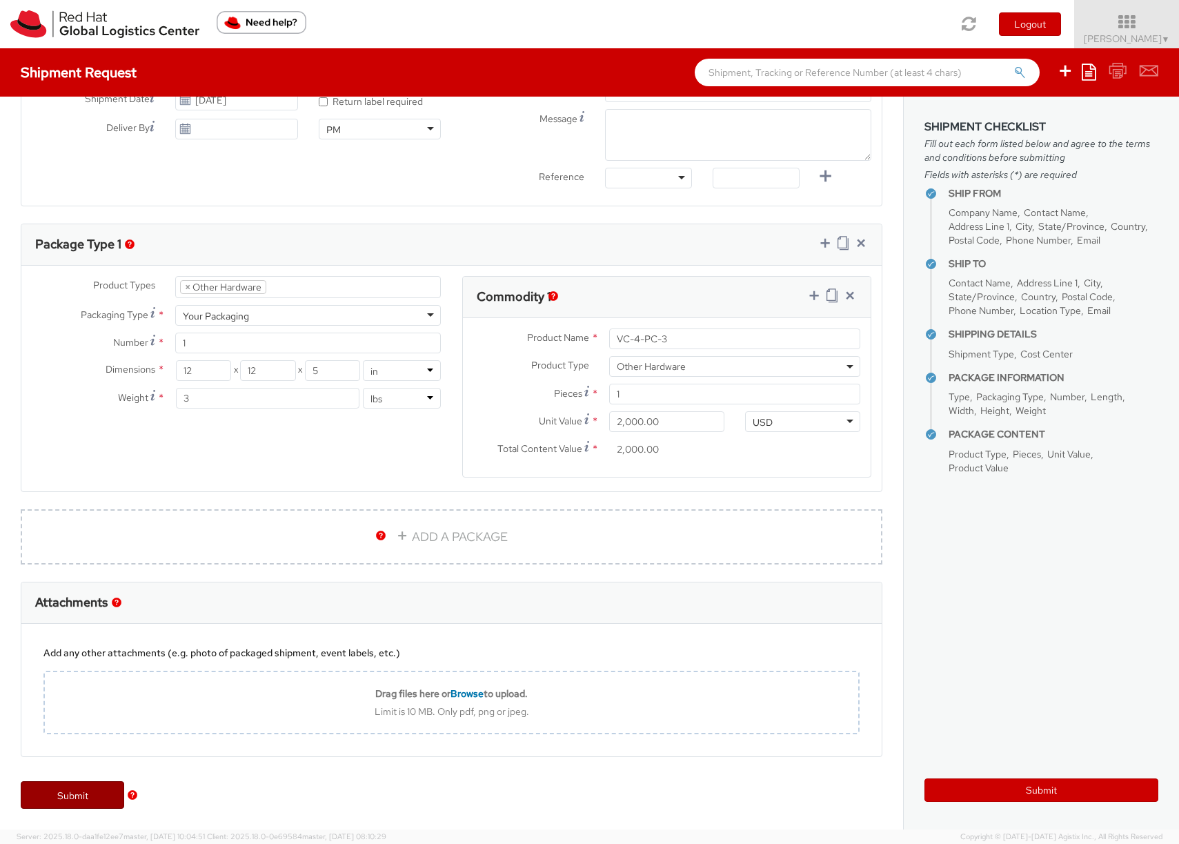
click at [63, 801] on link "Submit" at bounding box center [73, 795] width 104 height 28
